Goal: Information Seeking & Learning: Find contact information

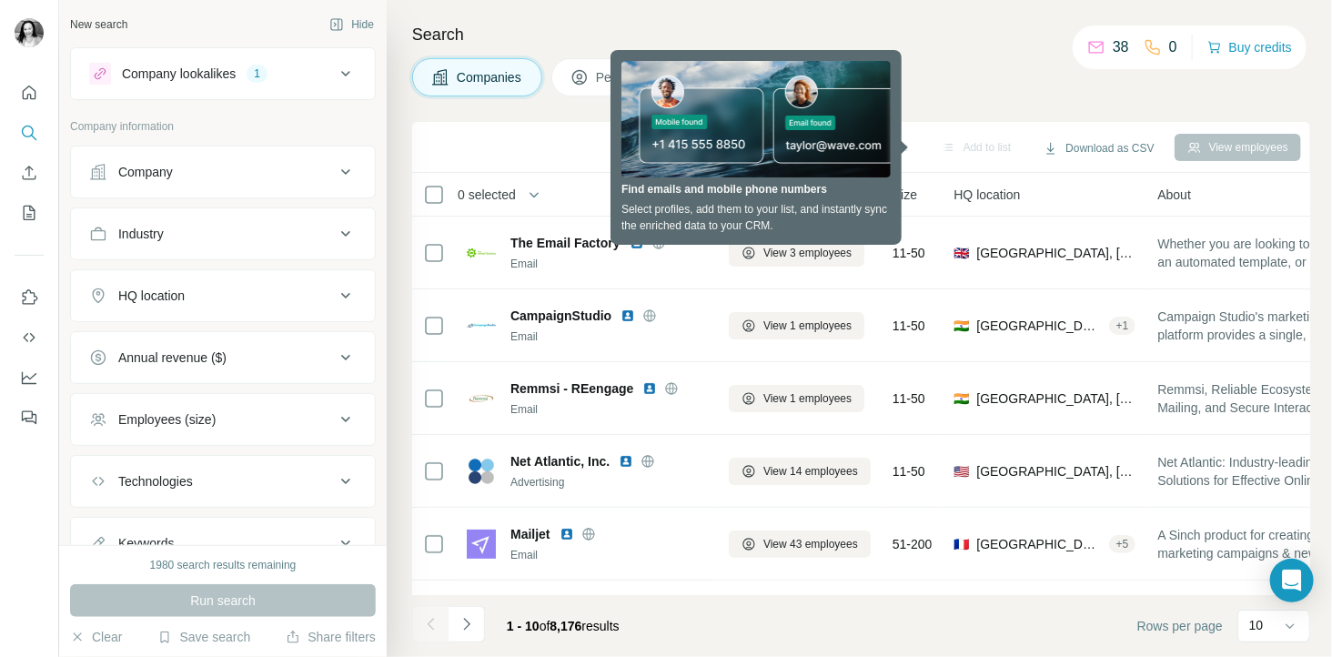
click at [939, 37] on h4 "Search" at bounding box center [861, 34] width 898 height 25
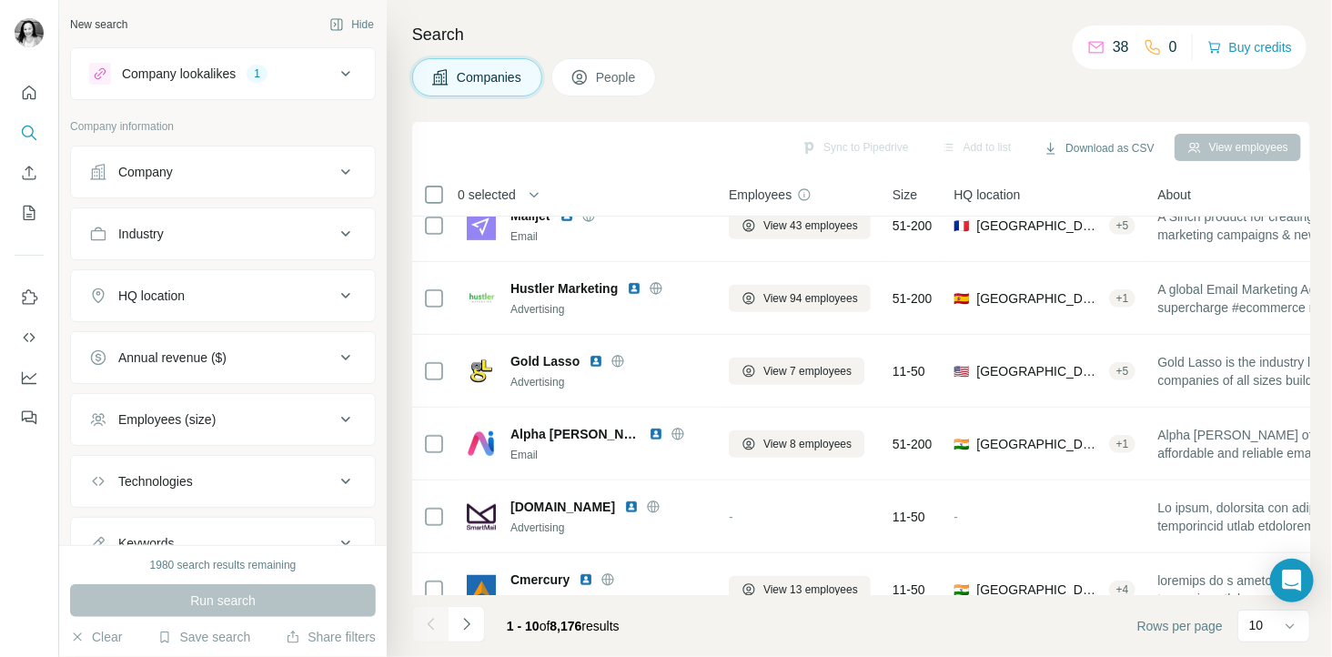
scroll to position [358, 0]
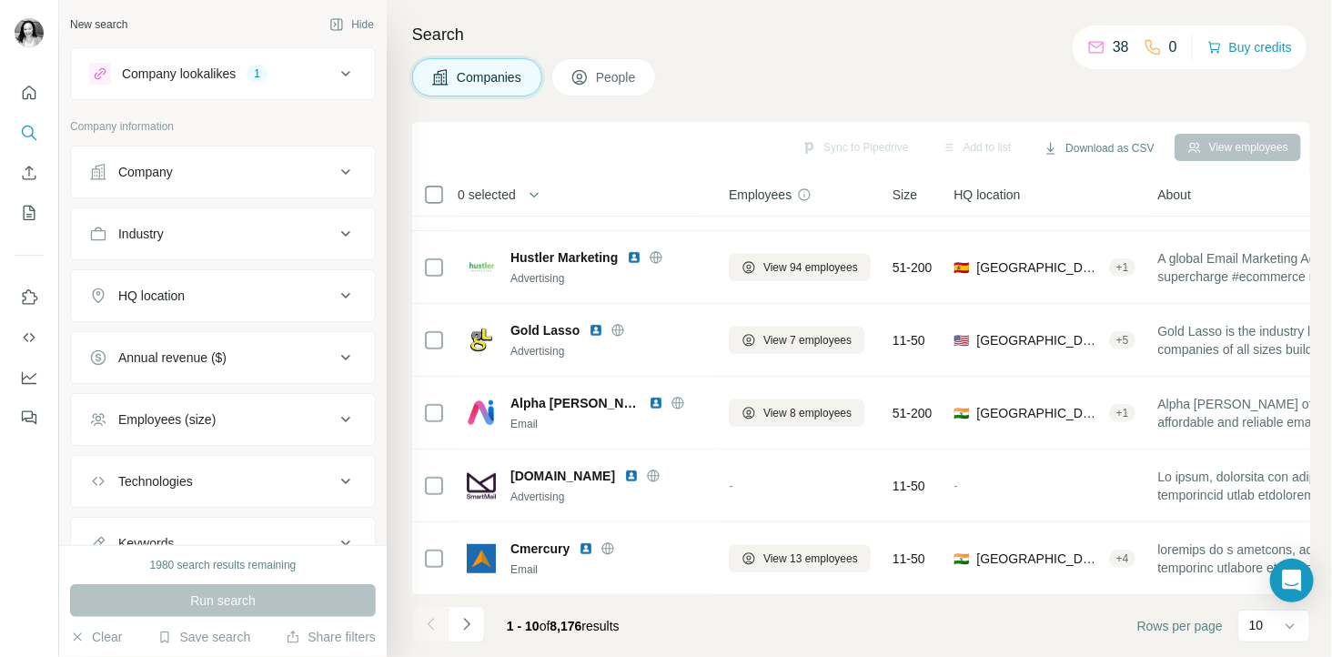
click at [206, 297] on div "HQ location" at bounding box center [212, 296] width 246 height 18
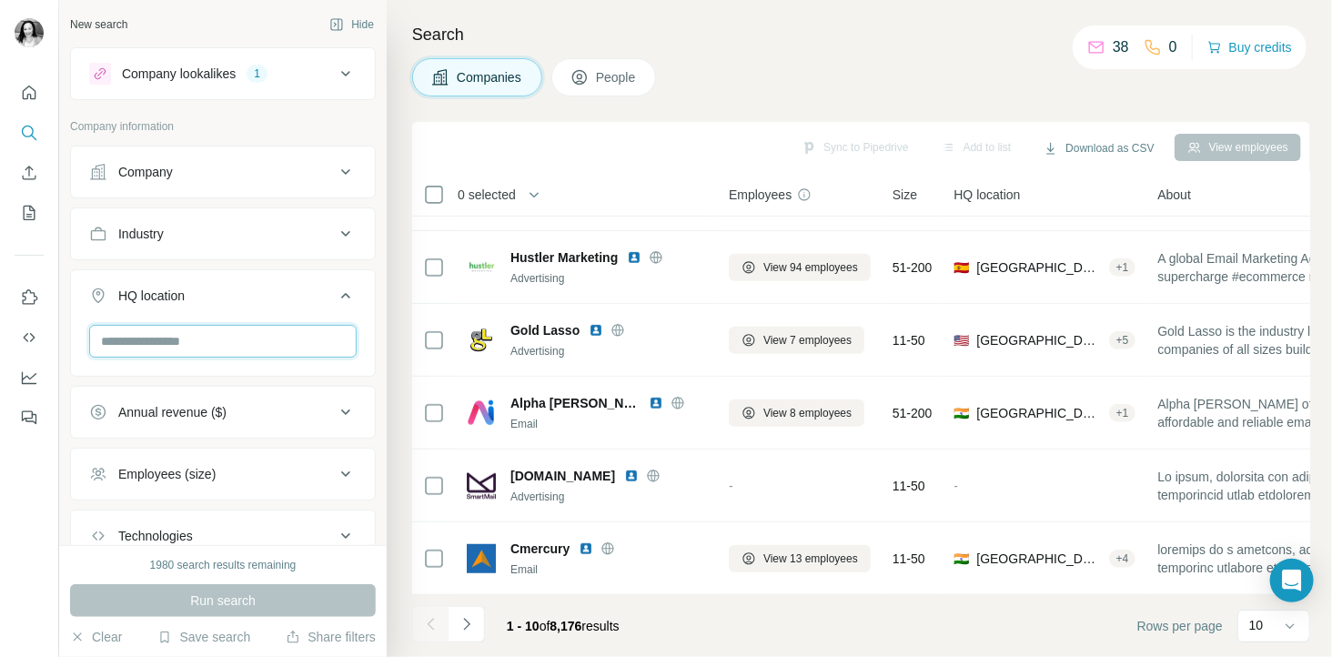
click at [185, 337] on input "text" at bounding box center [222, 341] width 267 height 33
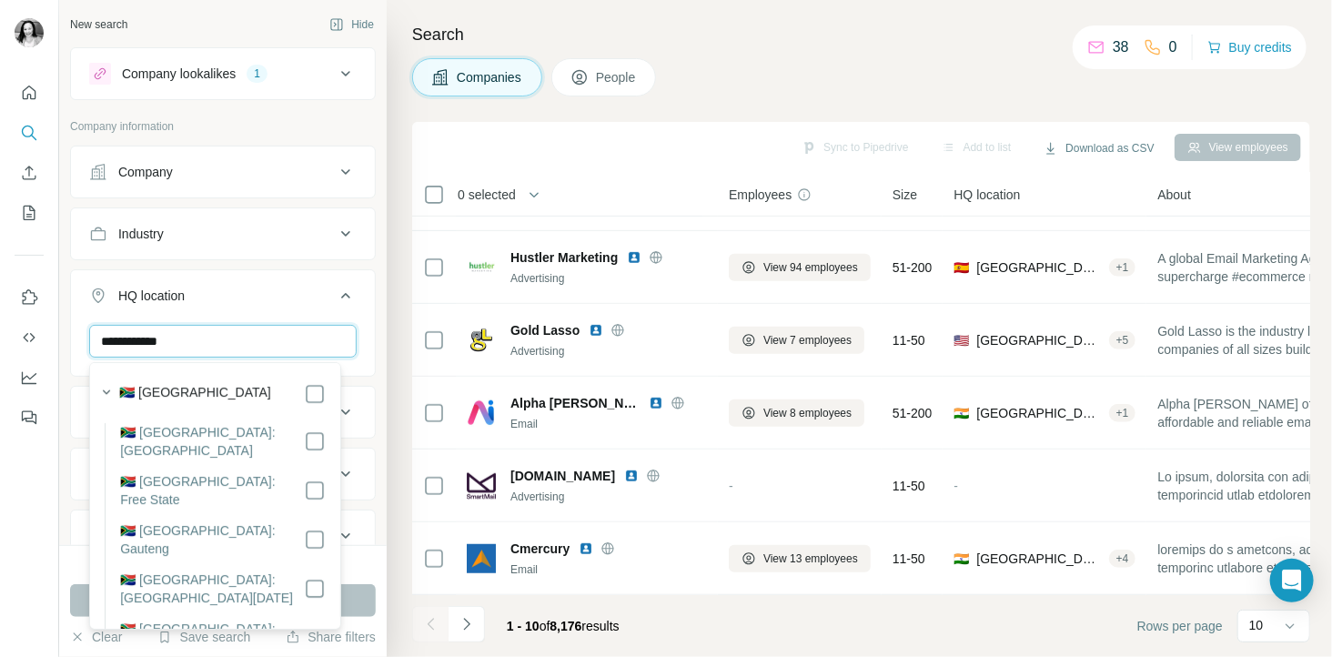
scroll to position [177, 0]
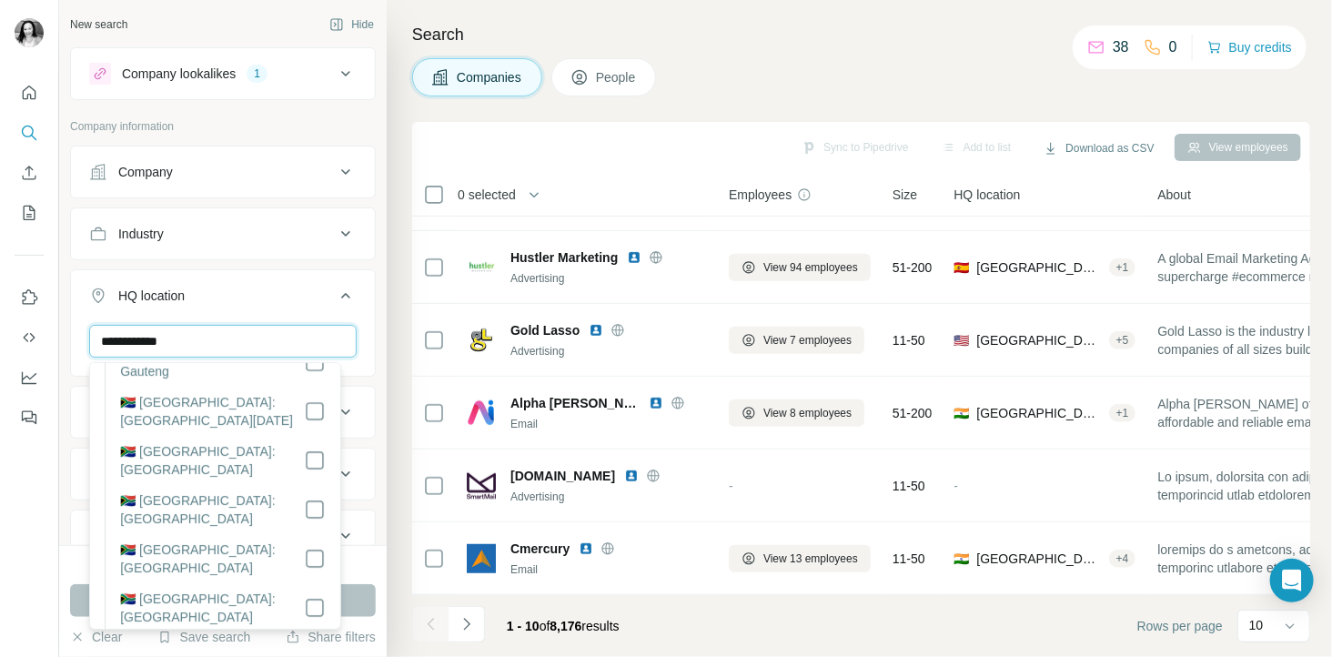
type input "**********"
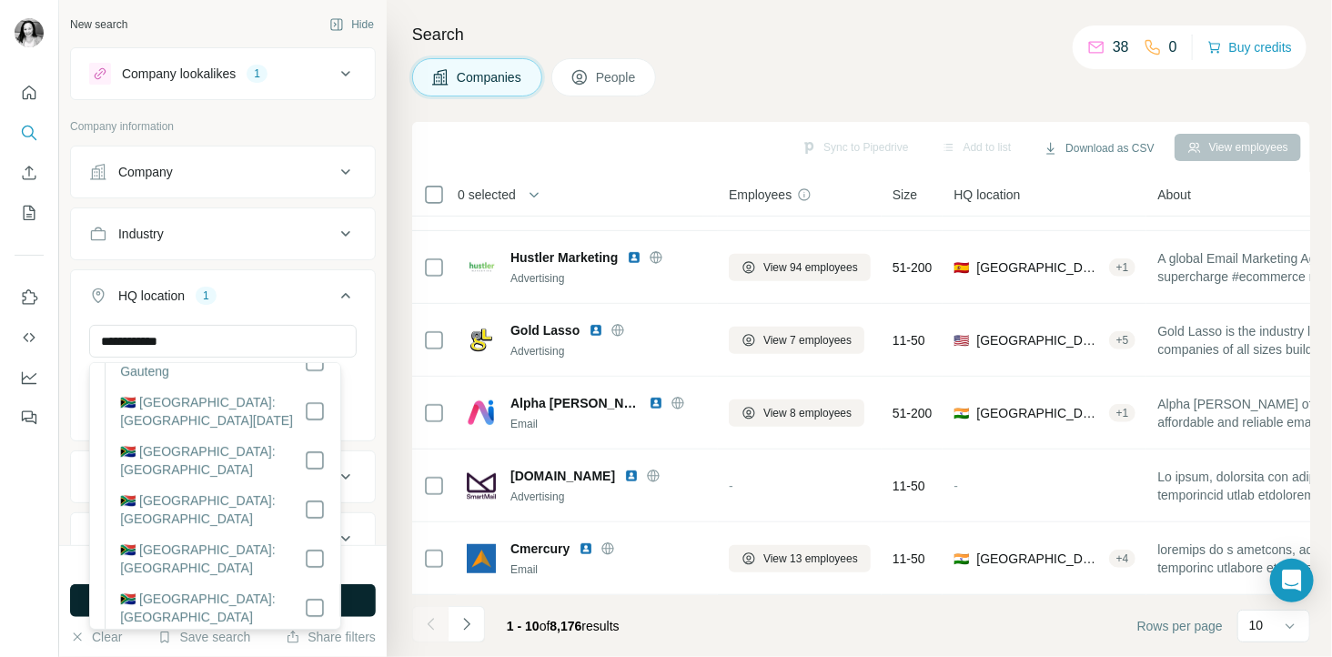
click at [360, 599] on button "Run search" at bounding box center [223, 600] width 306 height 33
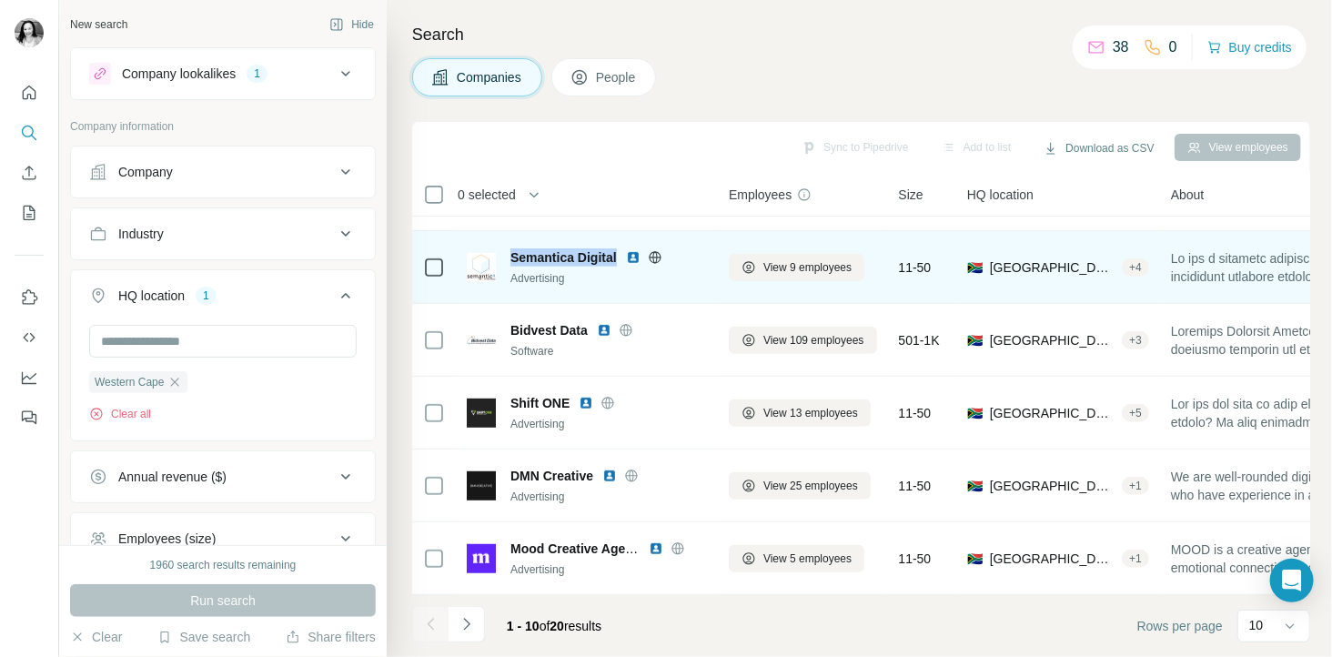
drag, startPoint x: 503, startPoint y: 246, endPoint x: 617, endPoint y: 241, distance: 113.8
click at [617, 248] on div "Semantica Digital Advertising" at bounding box center [587, 267] width 240 height 38
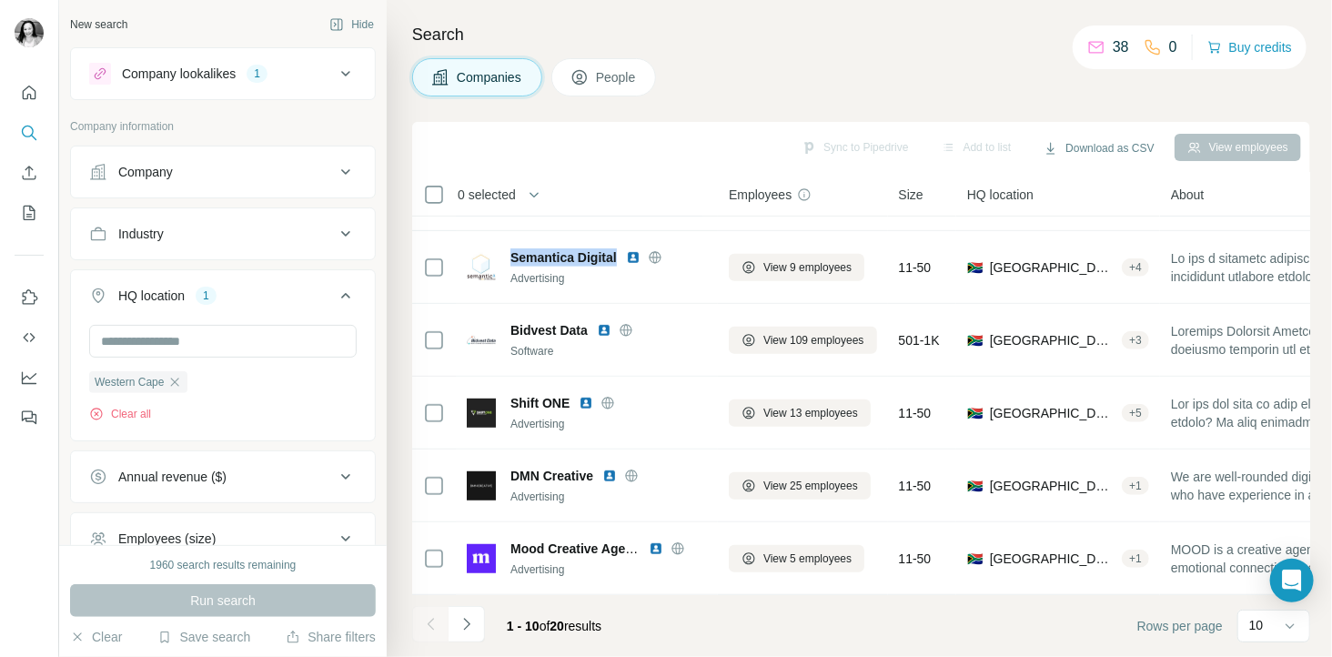
copy span "Semantica Digital"
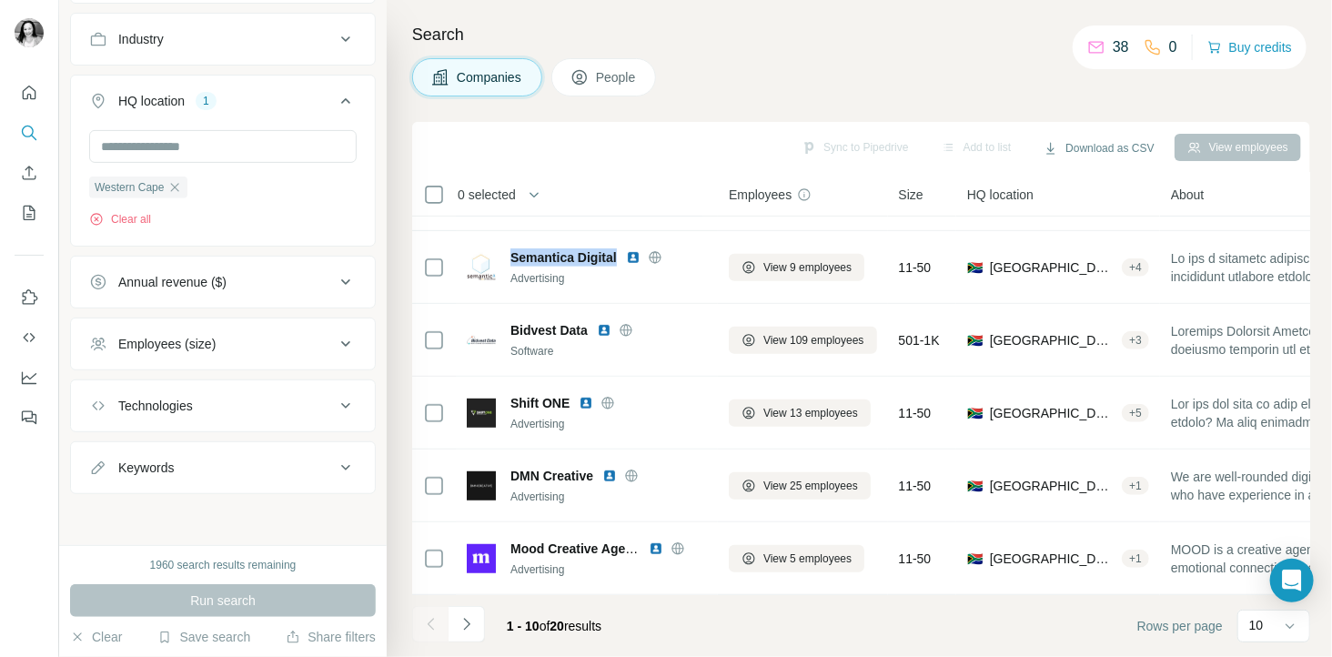
click at [174, 473] on div "Keywords" at bounding box center [145, 467] width 55 height 18
click at [160, 508] on input "text" at bounding box center [204, 511] width 231 height 33
type input "**********"
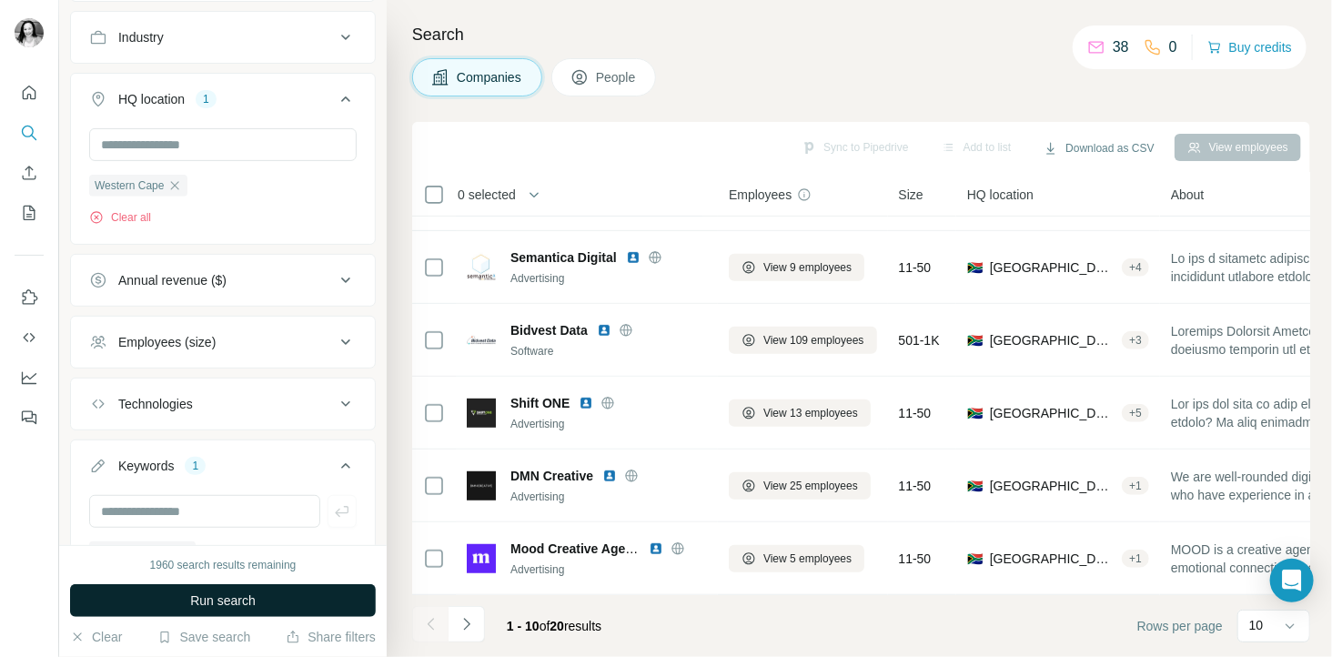
click at [264, 601] on button "Run search" at bounding box center [223, 600] width 306 height 33
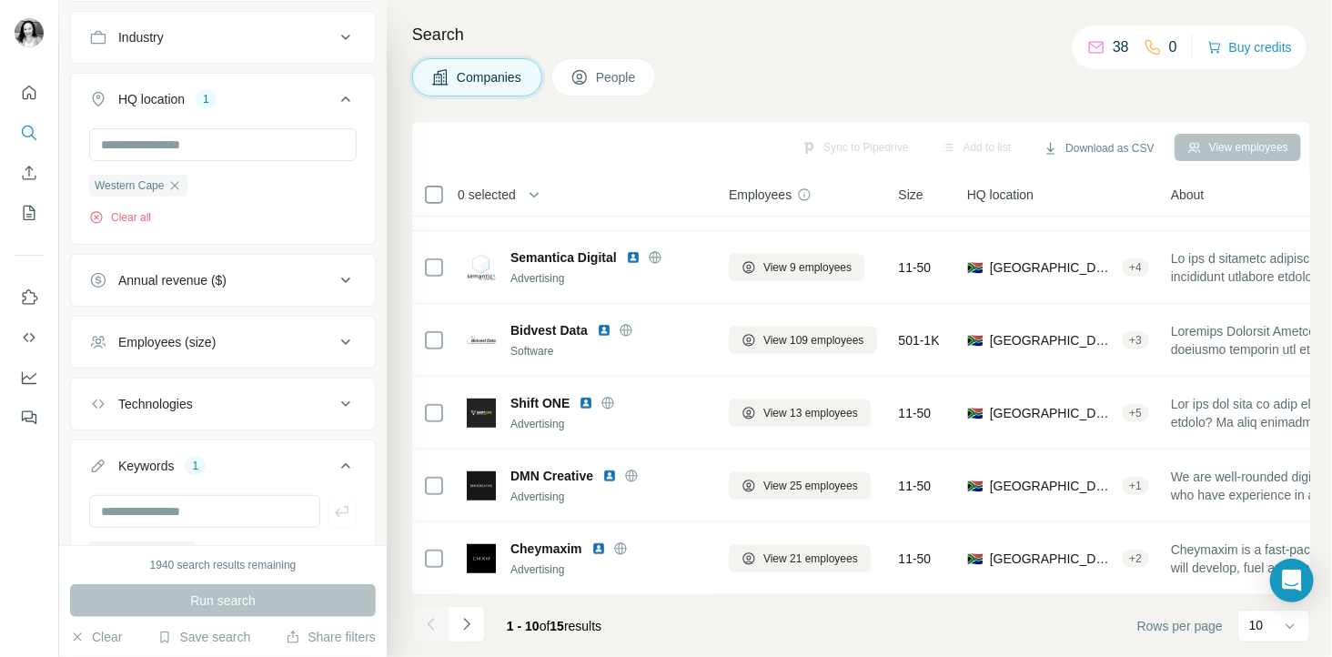
click at [635, 79] on span "People" at bounding box center [617, 77] width 42 height 18
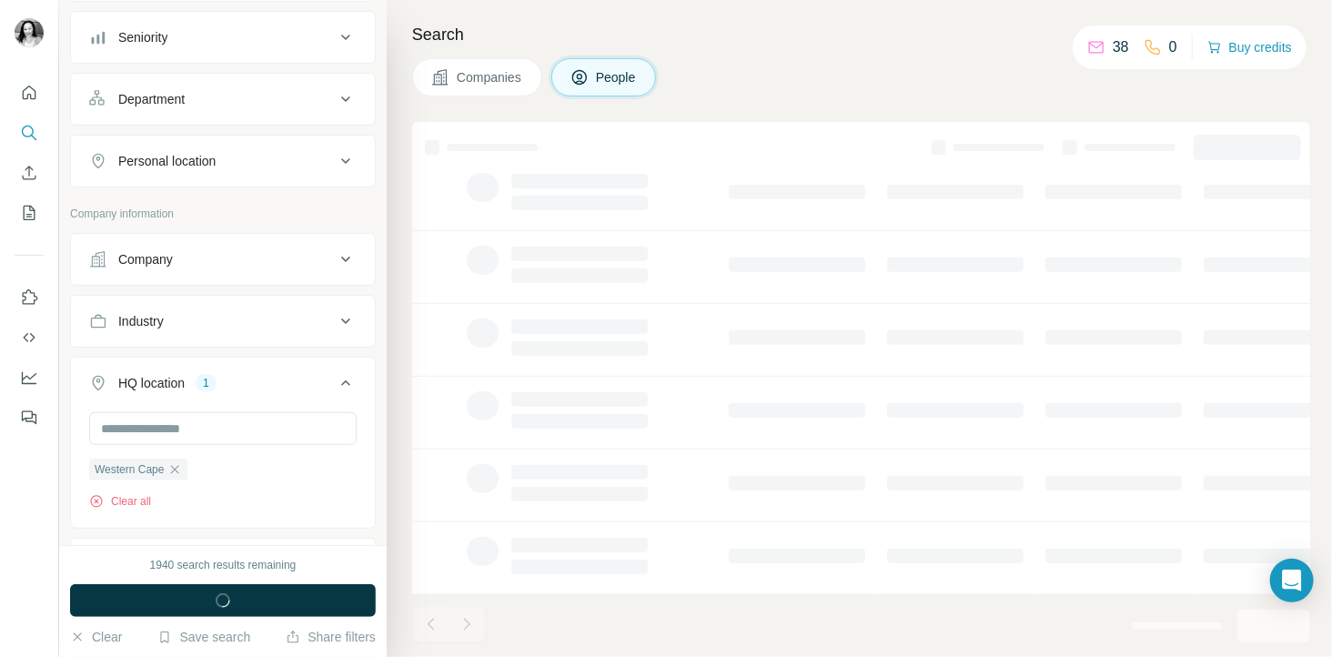
scroll to position [482, 0]
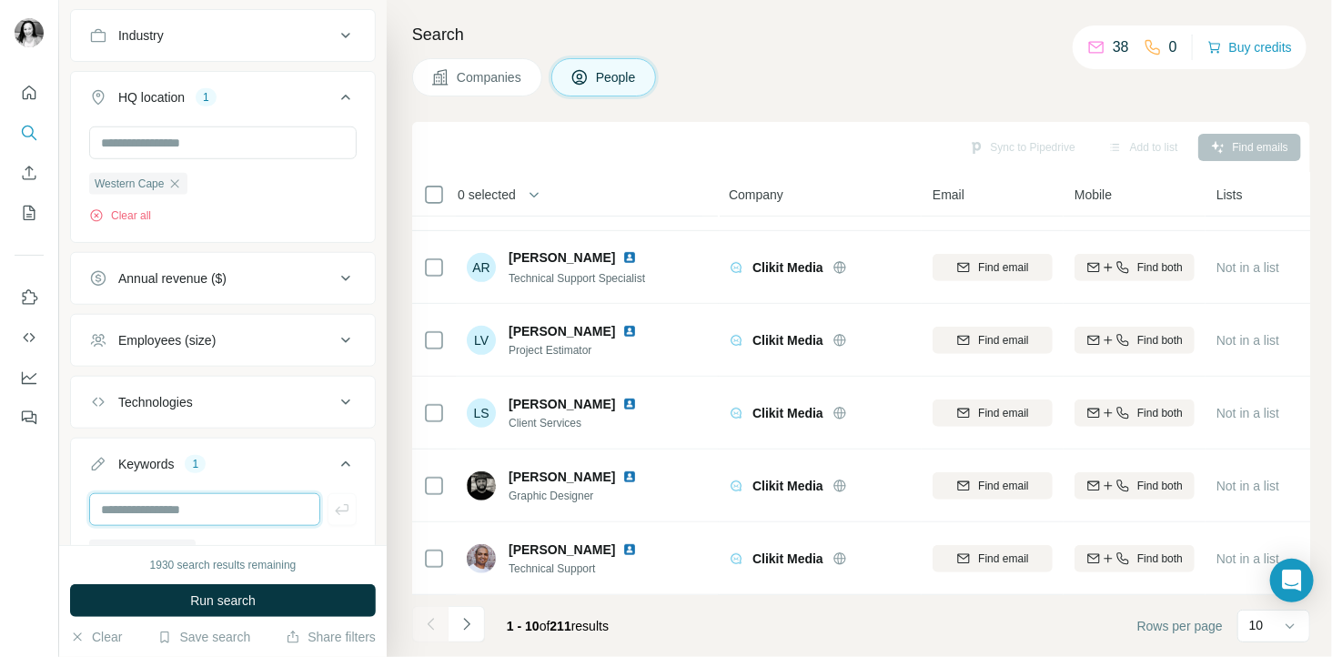
click at [203, 518] on input "text" at bounding box center [204, 509] width 231 height 33
type input "**********"
click at [203, 519] on input "text" at bounding box center [204, 509] width 231 height 33
type input "**********"
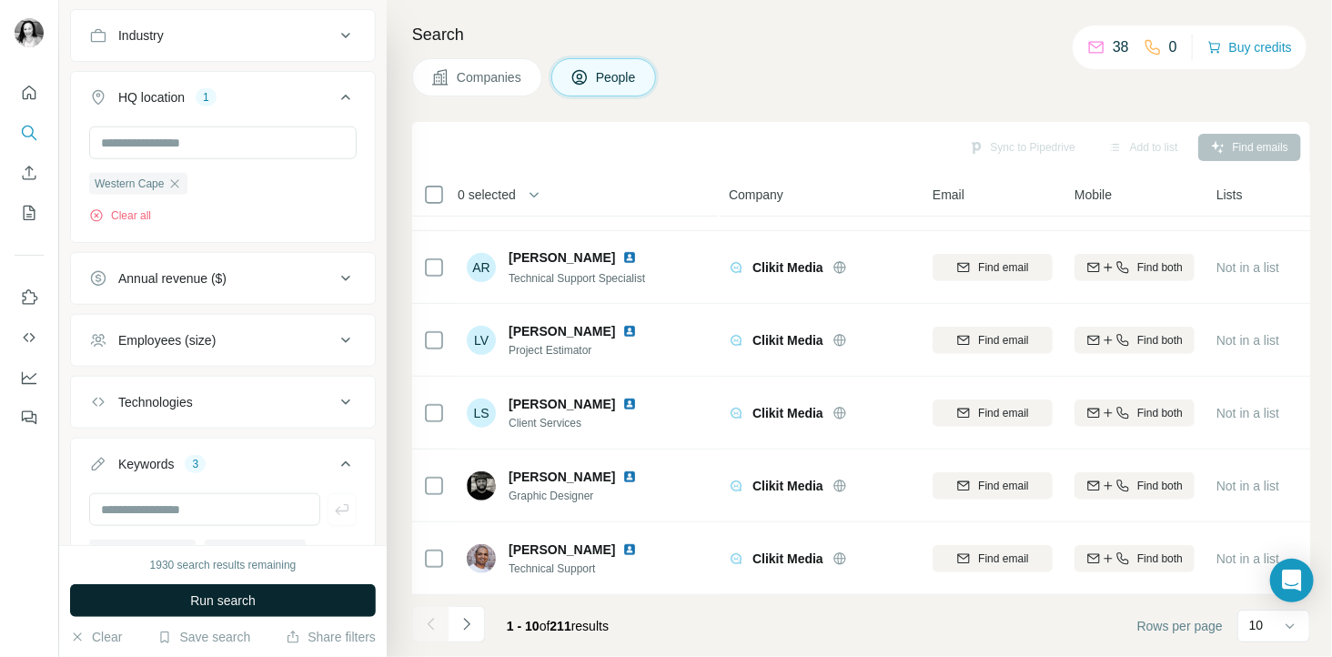
click at [223, 600] on span "Run search" at bounding box center [222, 600] width 65 height 18
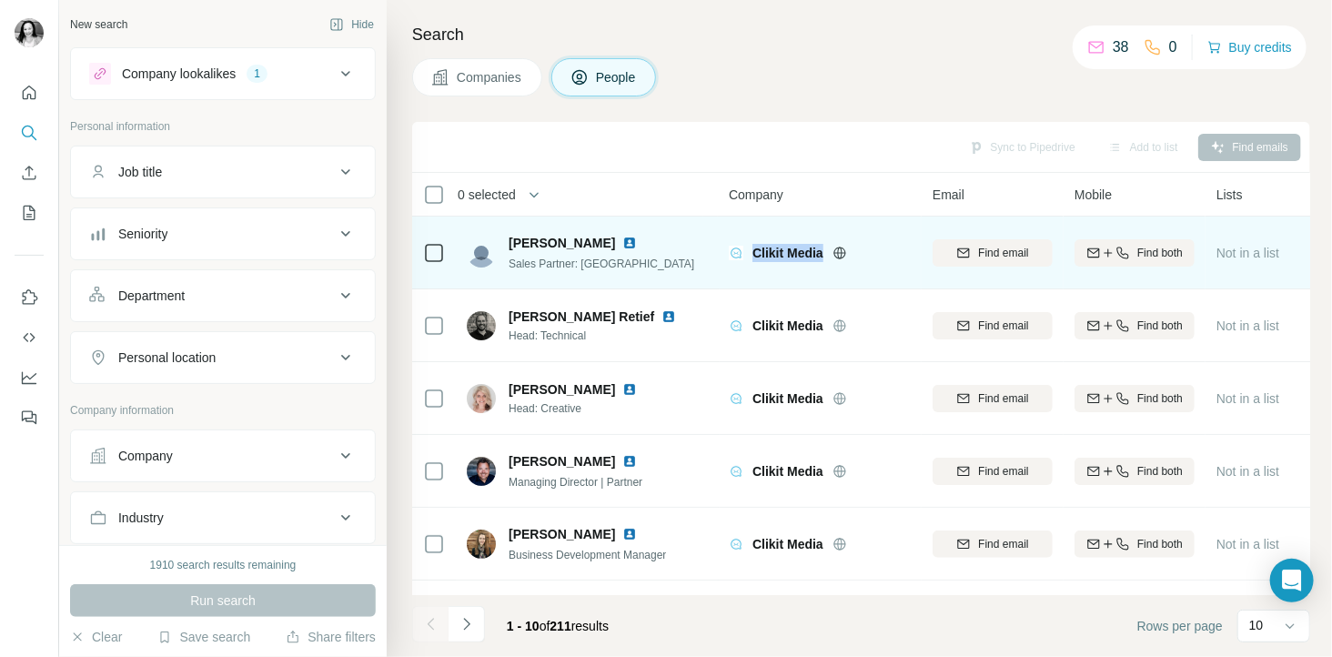
drag, startPoint x: 753, startPoint y: 247, endPoint x: 830, endPoint y: 244, distance: 76.5
click at [830, 244] on div "Clikit Media" at bounding box center [831, 253] width 158 height 18
copy div "Clikit Media"
